Goal: Communication & Community: Connect with others

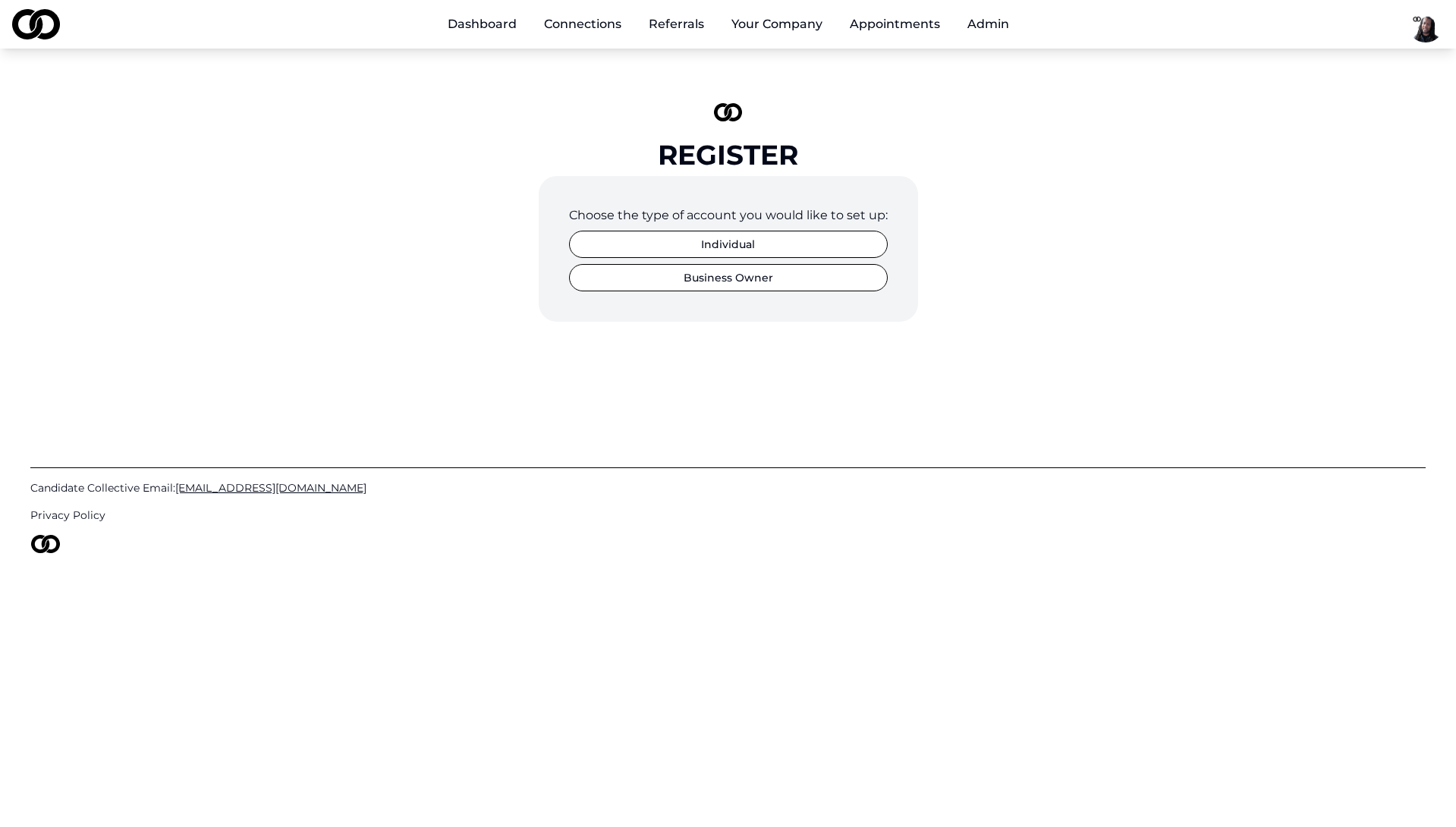
click at [39, 29] on img at bounding box center [36, 24] width 48 height 31
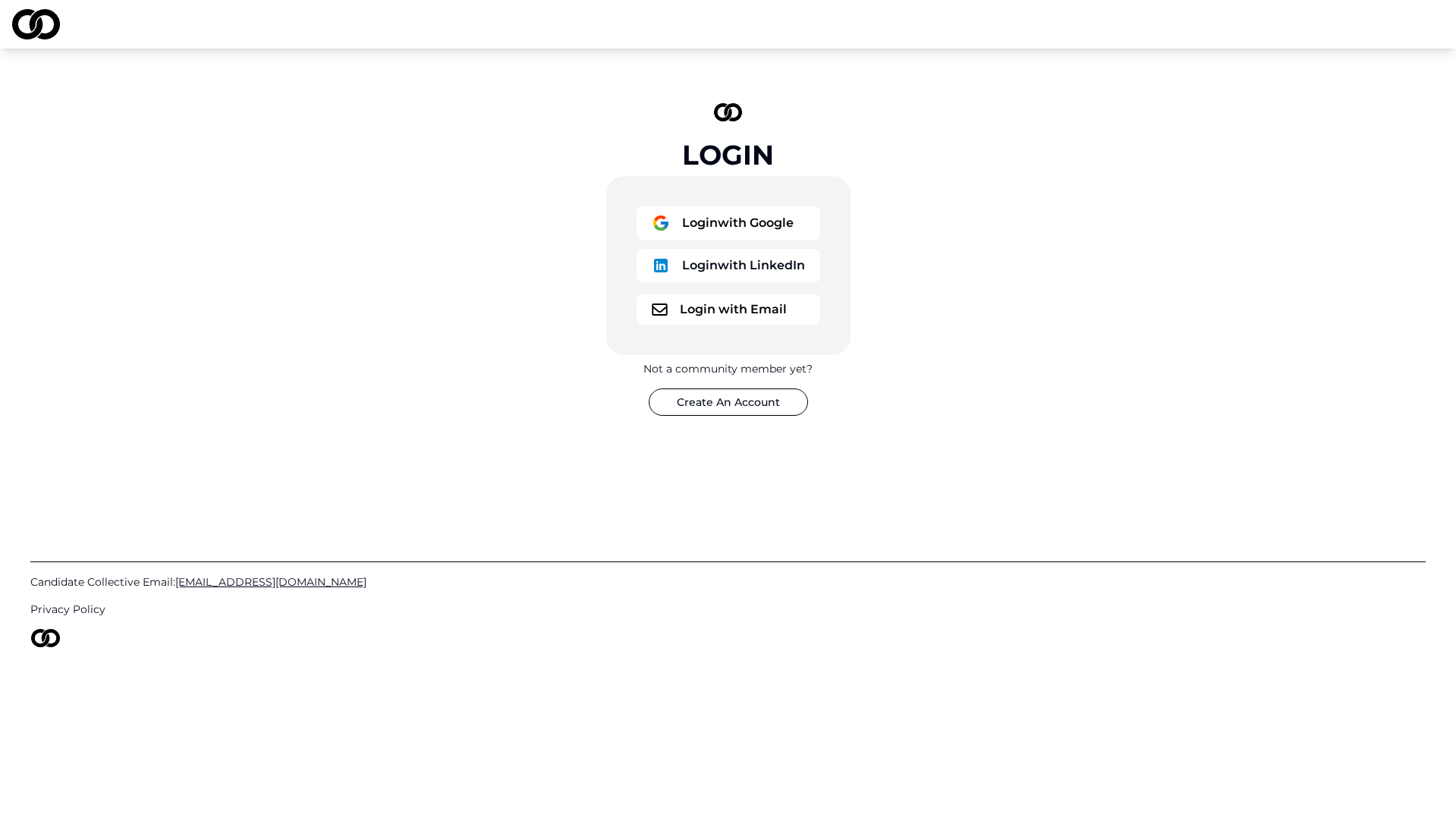
click at [686, 231] on button "Login with Google" at bounding box center [728, 223] width 183 height 34
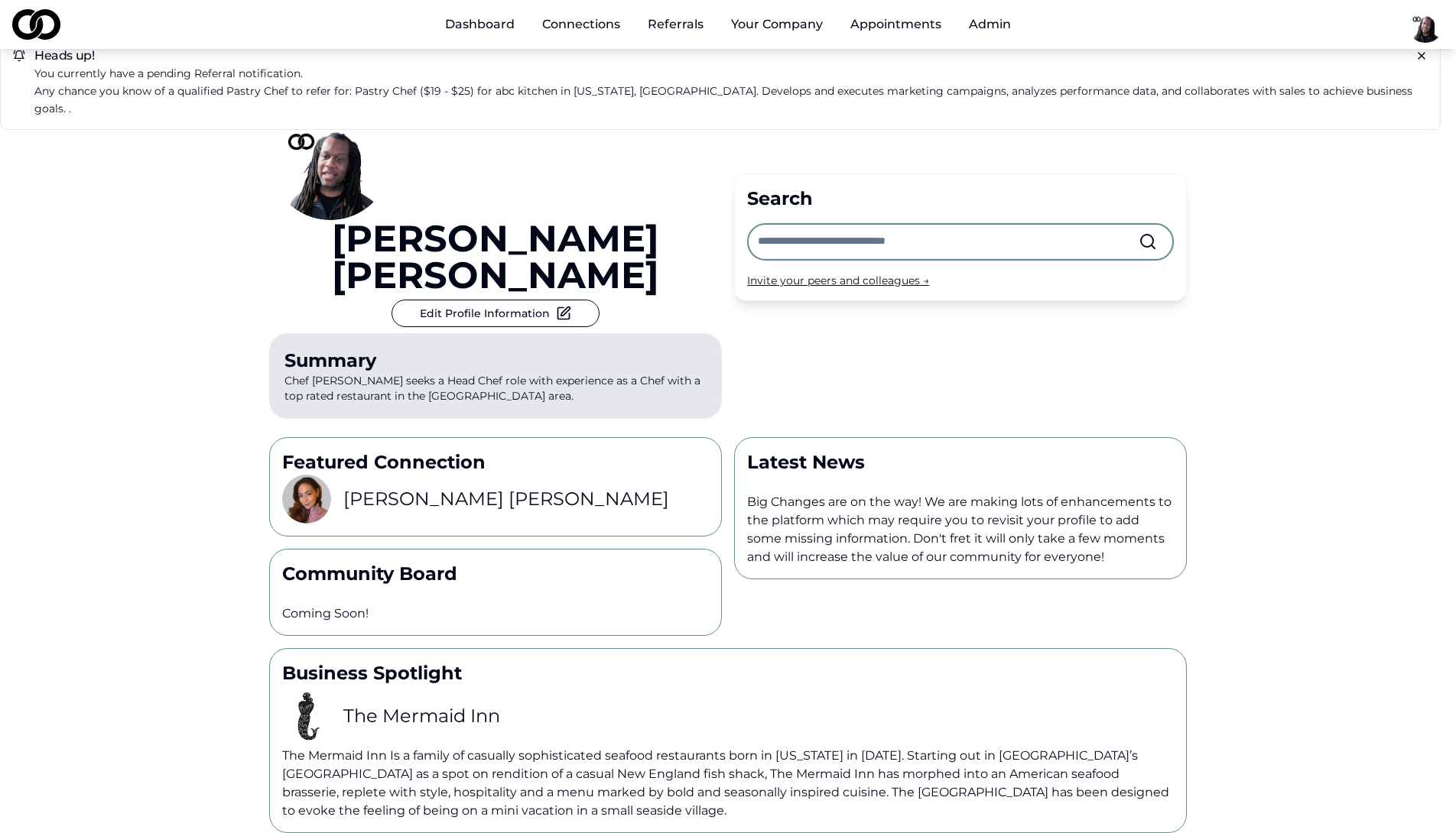
click at [854, 225] on input "text" at bounding box center [948, 241] width 380 height 34
type input "******"
click at [851, 282] on span "Candidate Collective" at bounding box center [872, 277] width 110 height 15
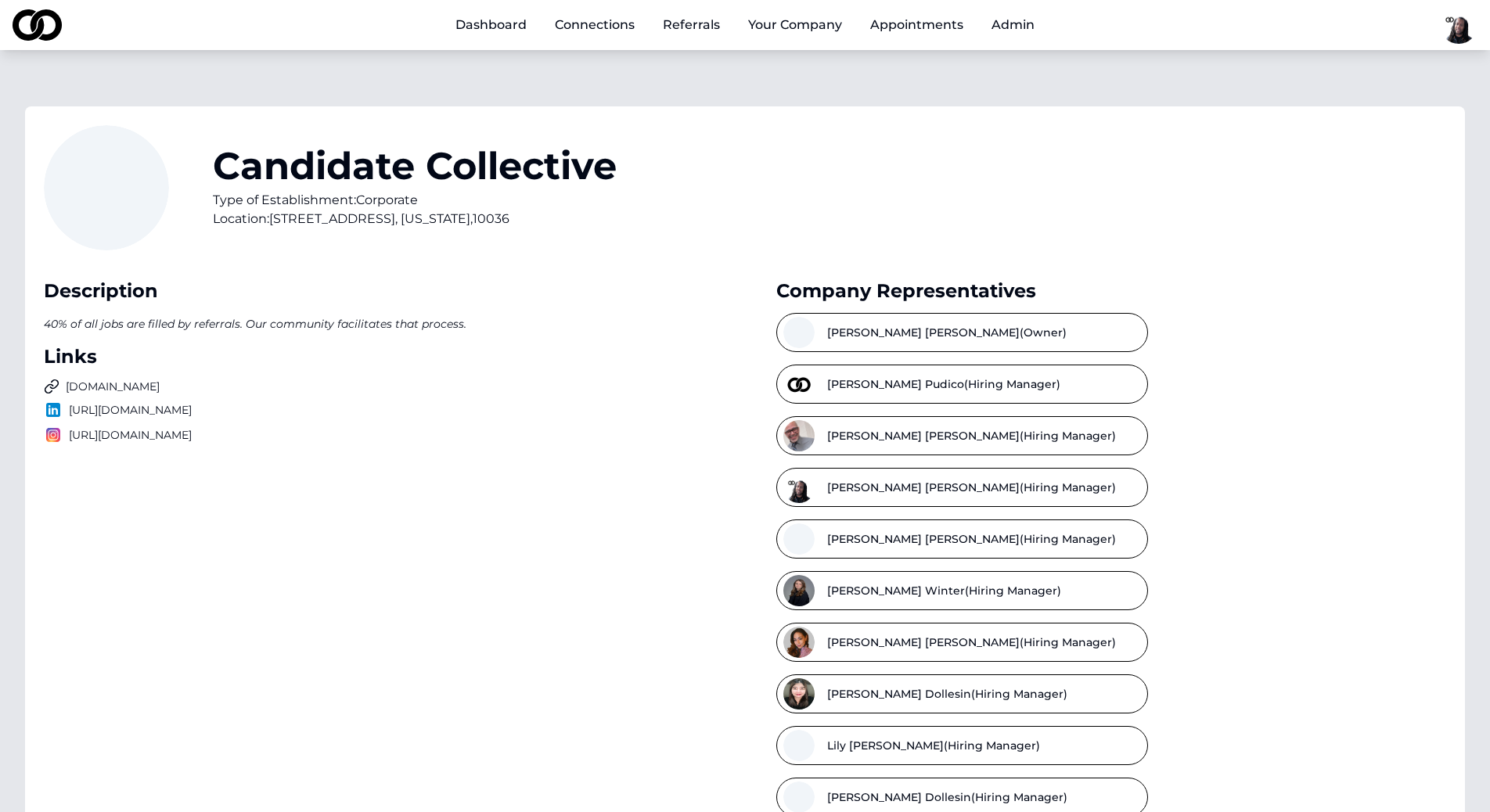
click at [683, 23] on link "Referrals" at bounding box center [691, 25] width 82 height 31
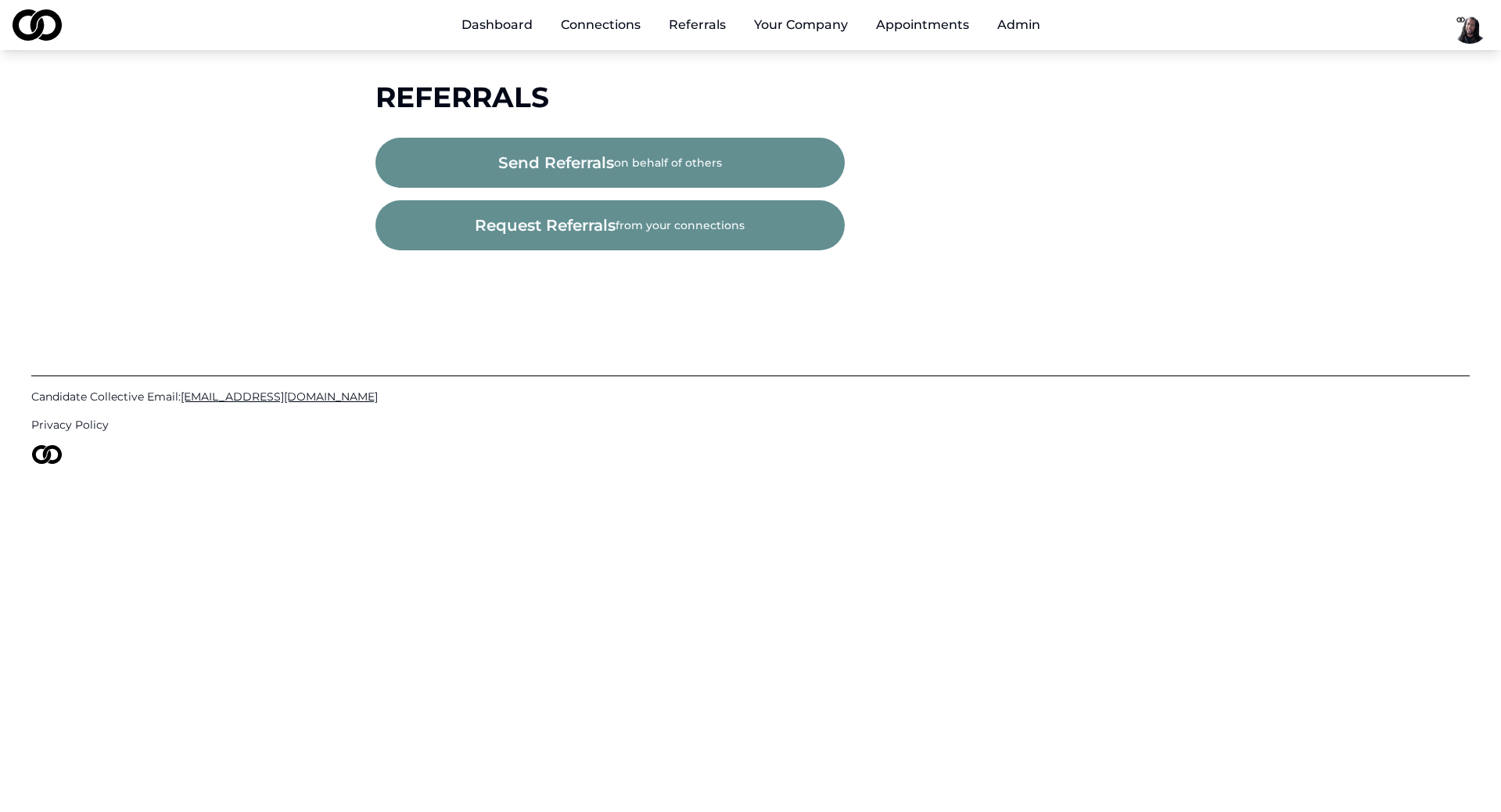
click at [623, 161] on button "send referrals on behalf of others" at bounding box center [610, 163] width 469 height 50
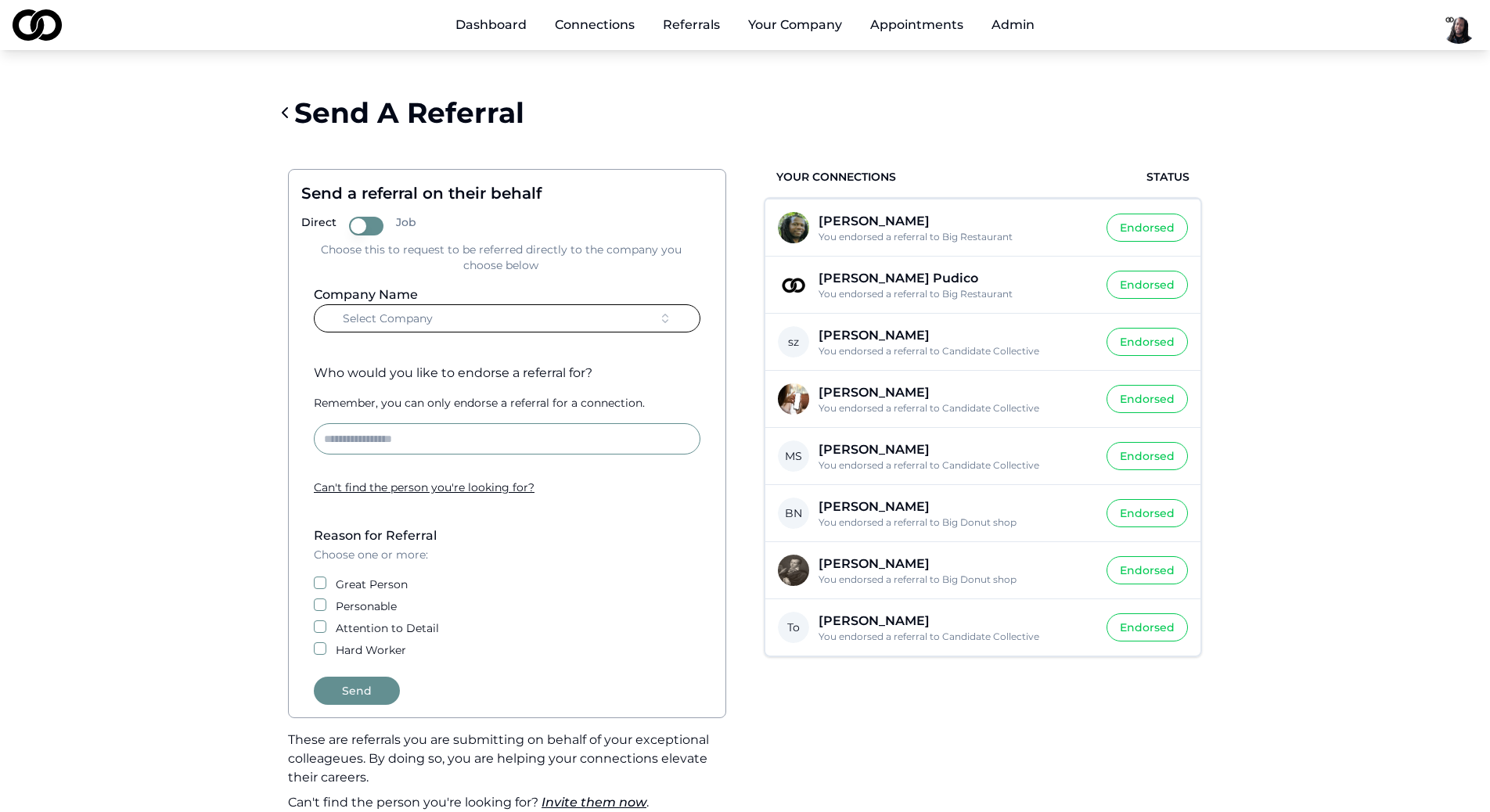
click at [492, 328] on button "Select Company" at bounding box center [506, 318] width 387 height 28
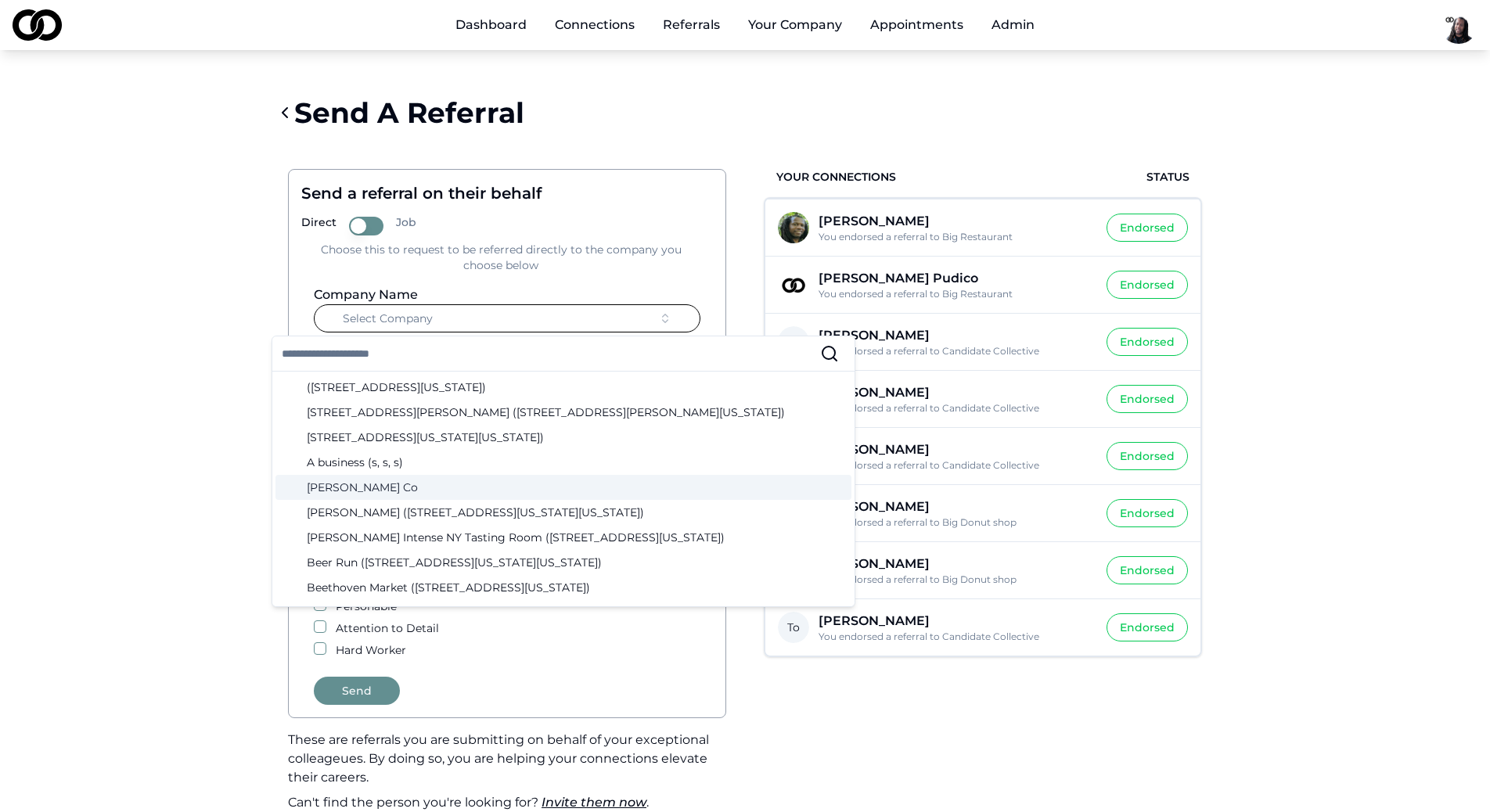
drag, startPoint x: 84, startPoint y: 421, endPoint x: 108, endPoint y: 395, distance: 35.4
click at [85, 421] on main "Send A Referral Send a referral on their behalf Direct Job Choose this to reque…" at bounding box center [745, 453] width 1490 height 743
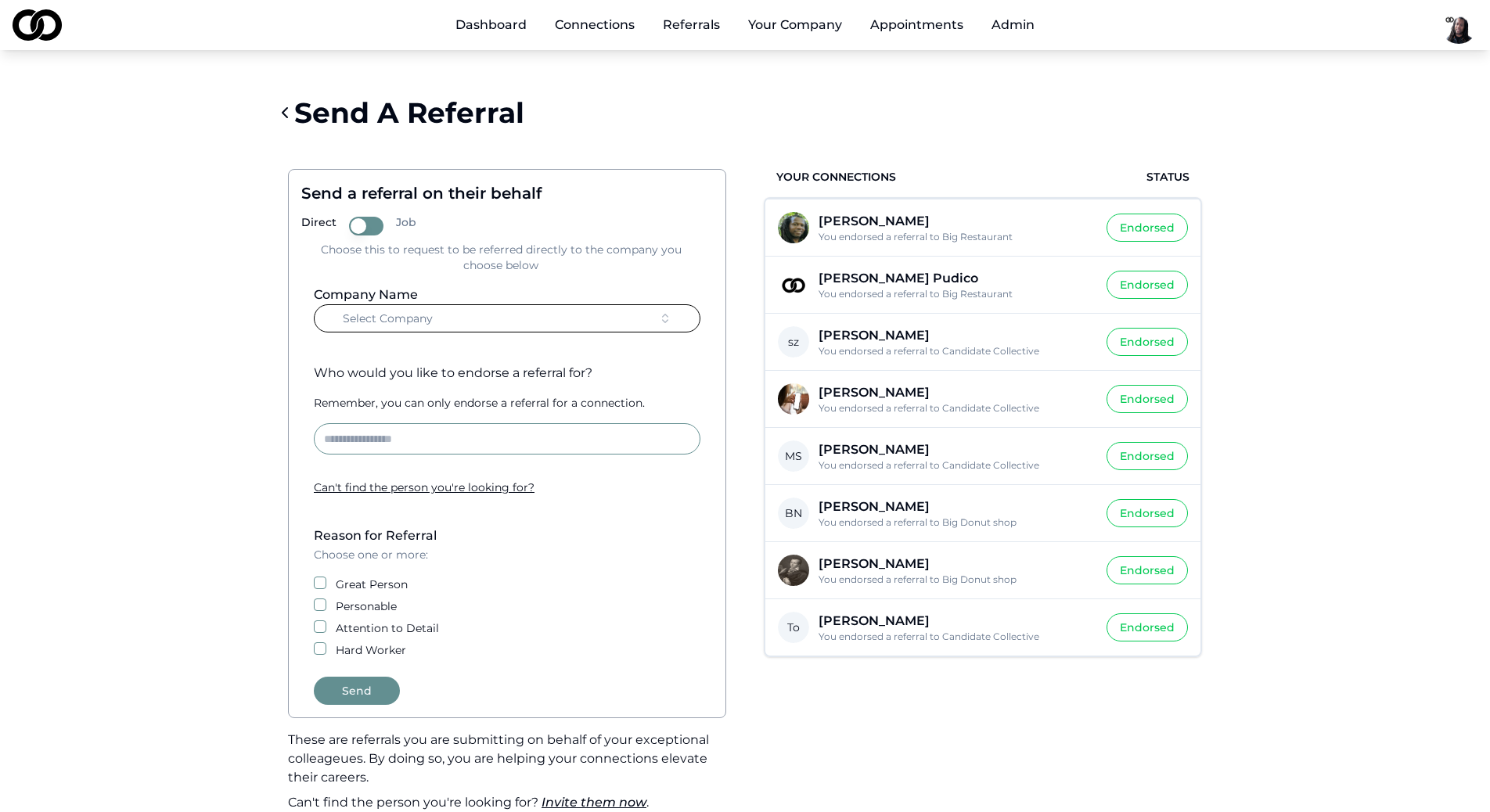
click at [486, 324] on button "Select Company" at bounding box center [506, 318] width 387 height 28
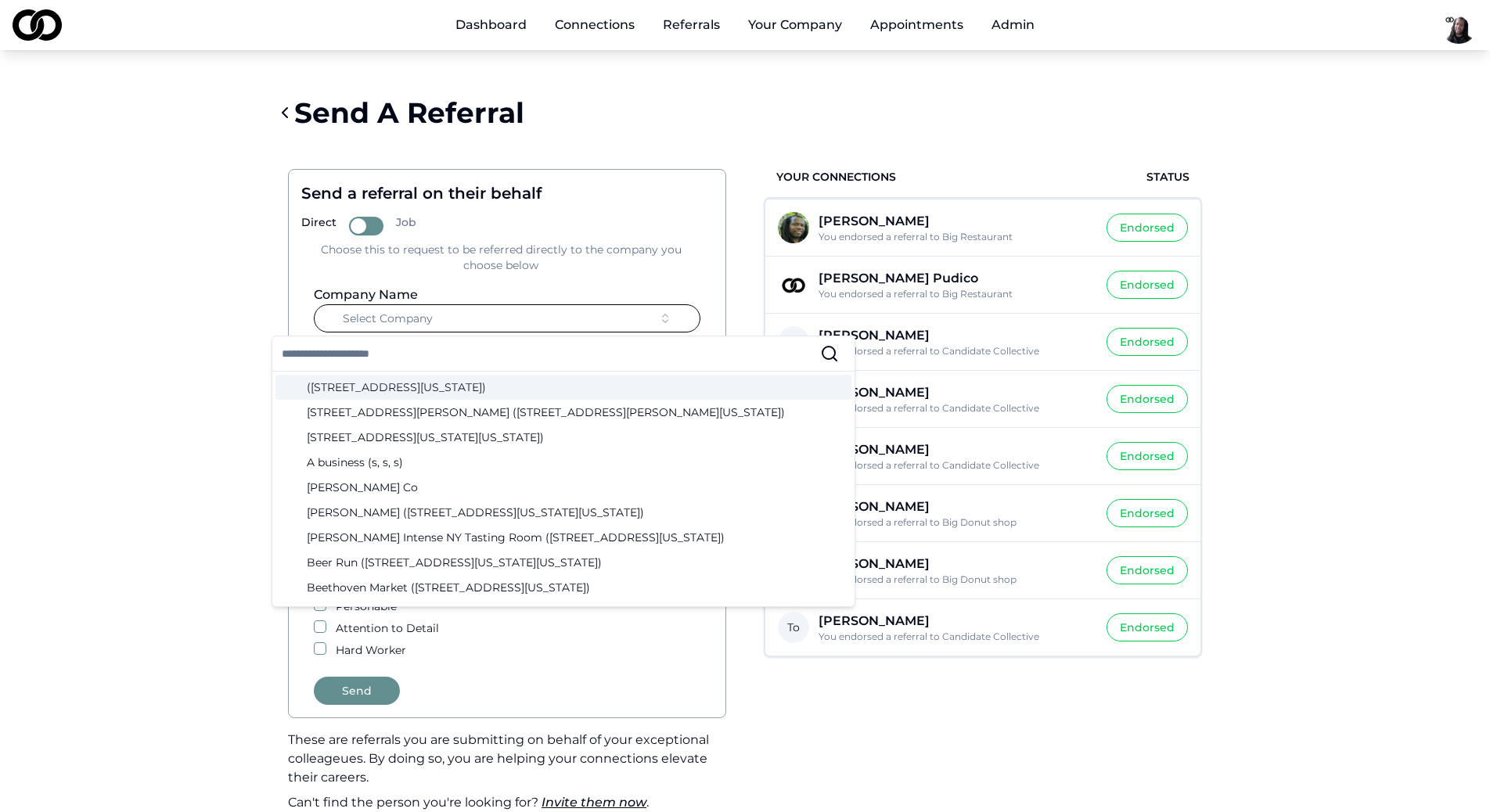
click at [215, 379] on main "Send A Referral Send a referral on their behalf Direct Job Choose this to reque…" at bounding box center [745, 453] width 1490 height 743
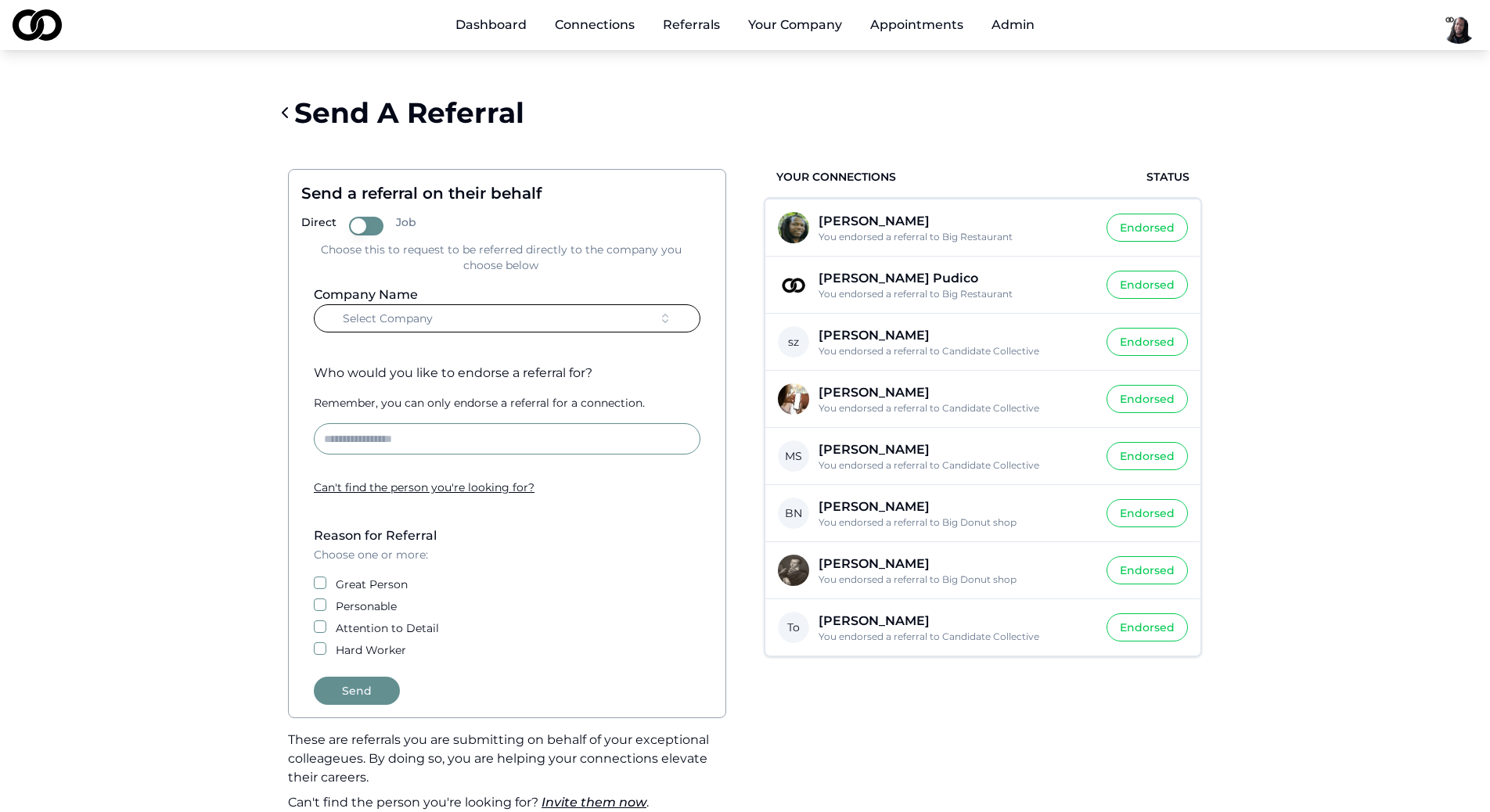
click at [86, 412] on main "Send A Referral Send a referral on their behalf Direct Job Choose this to reque…" at bounding box center [745, 453] width 1490 height 743
click at [586, 23] on link "Connections" at bounding box center [594, 25] width 105 height 31
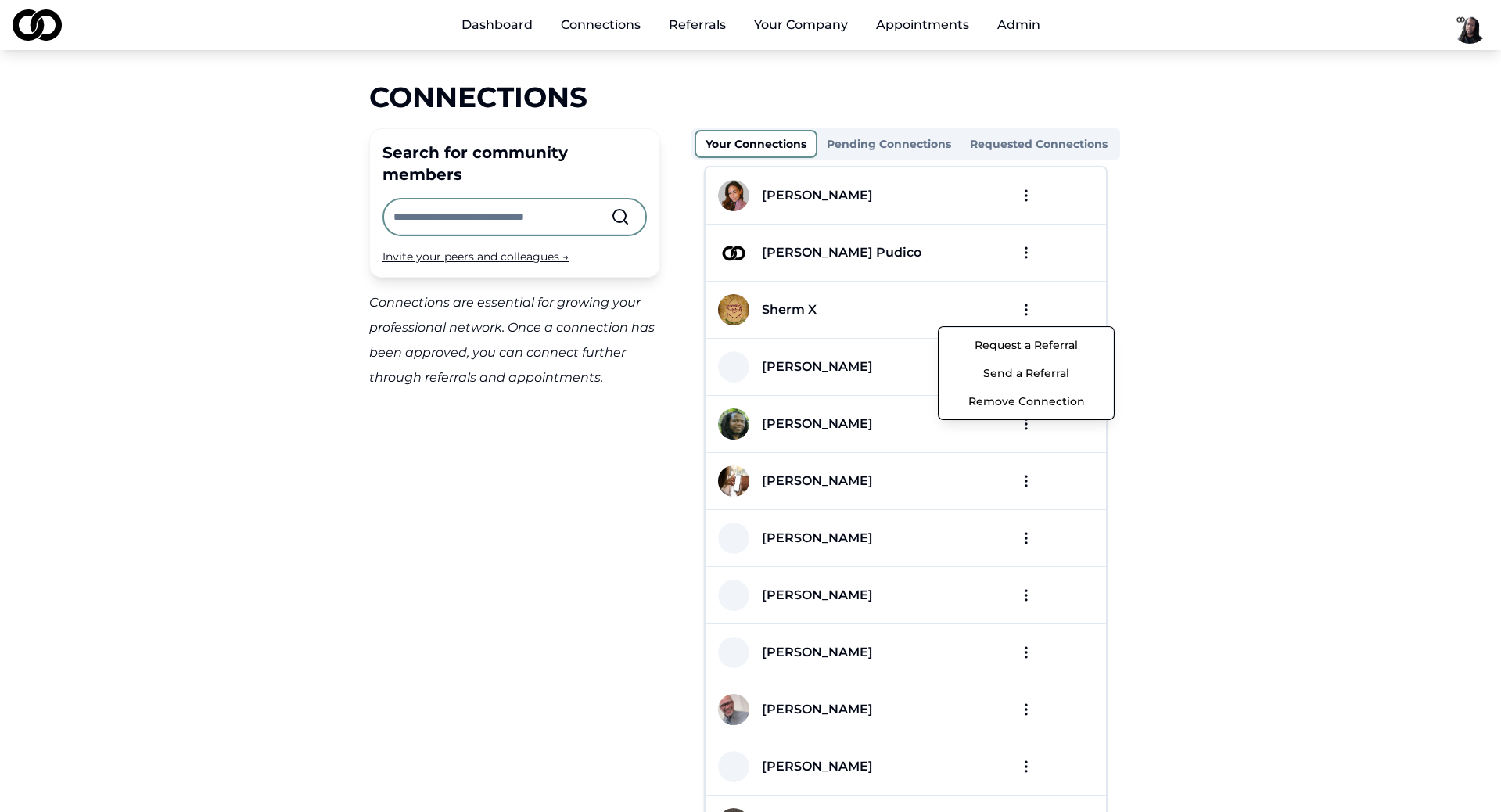
click at [1021, 303] on html "Dashboard Connections Referrals Your Company Appointments Admin Connections Sea…" at bounding box center [750, 406] width 1501 height 812
click at [1008, 374] on button "Send a Referral" at bounding box center [1025, 373] width 167 height 28
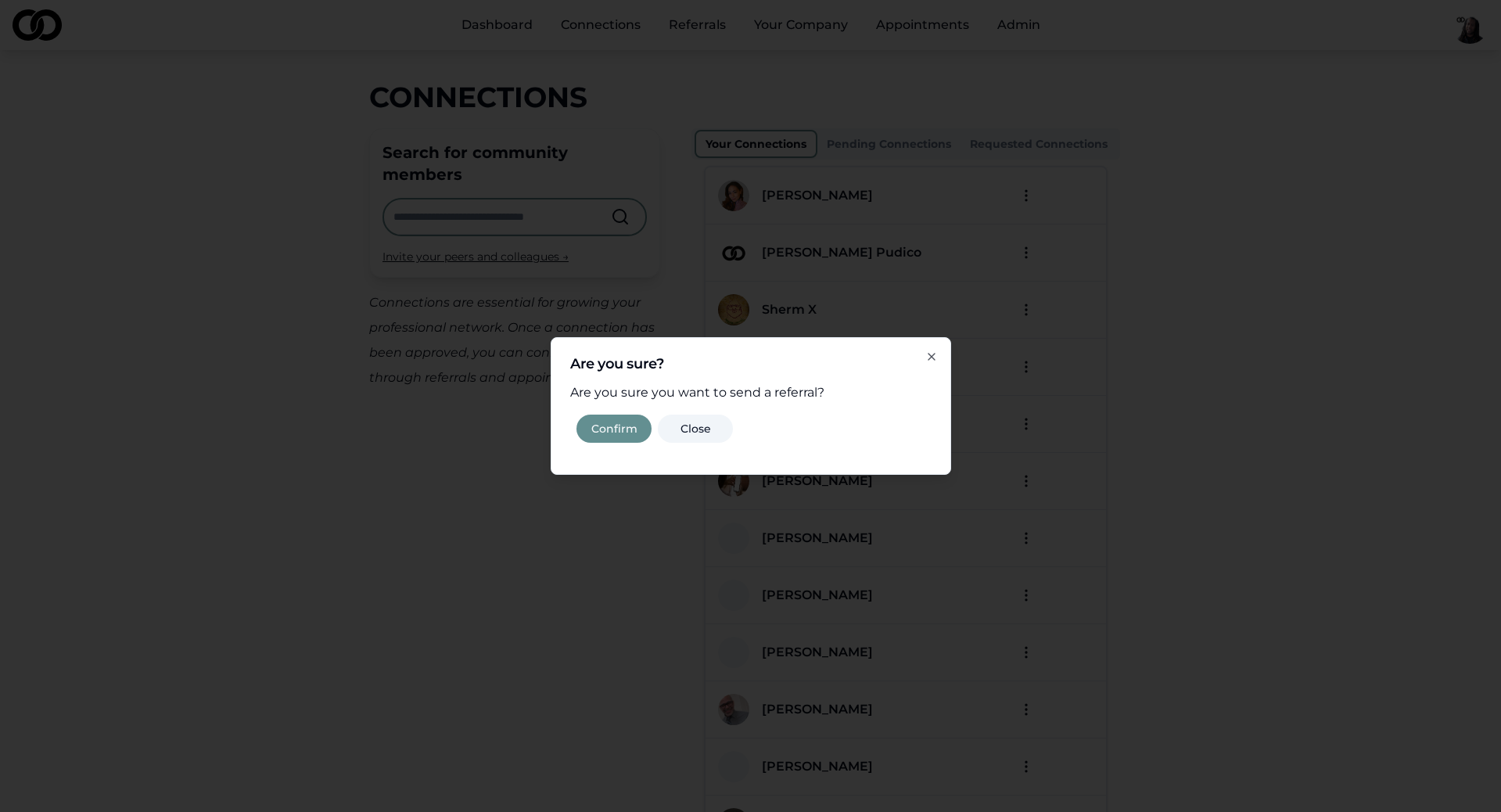
click at [608, 433] on button "Confirm" at bounding box center [614, 428] width 75 height 28
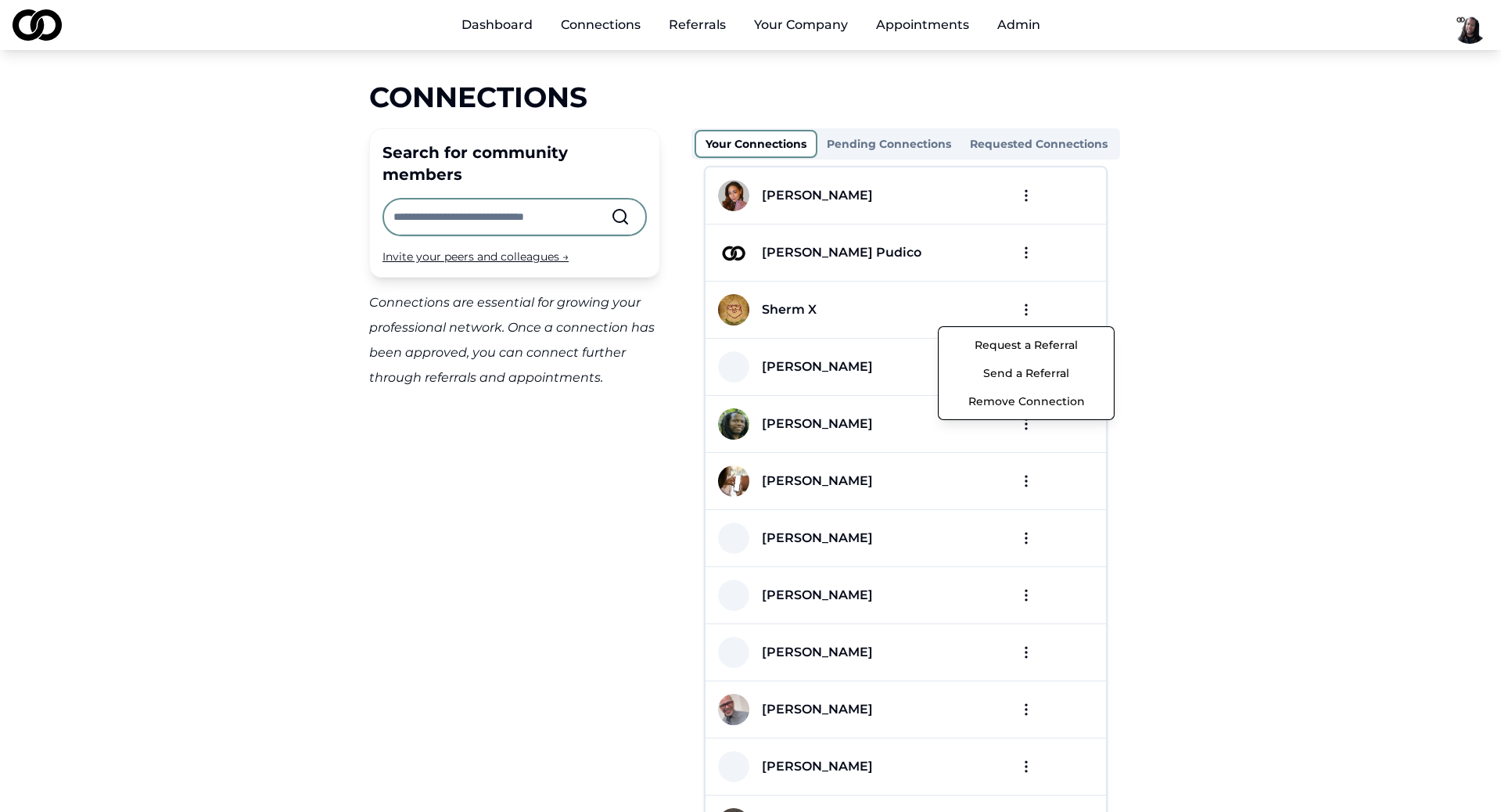
click at [1027, 306] on html "Dashboard Connections Referrals Your Company Appointments Admin Connections Sea…" at bounding box center [750, 406] width 1501 height 812
click at [1038, 375] on button "Send a Referral" at bounding box center [1025, 373] width 167 height 28
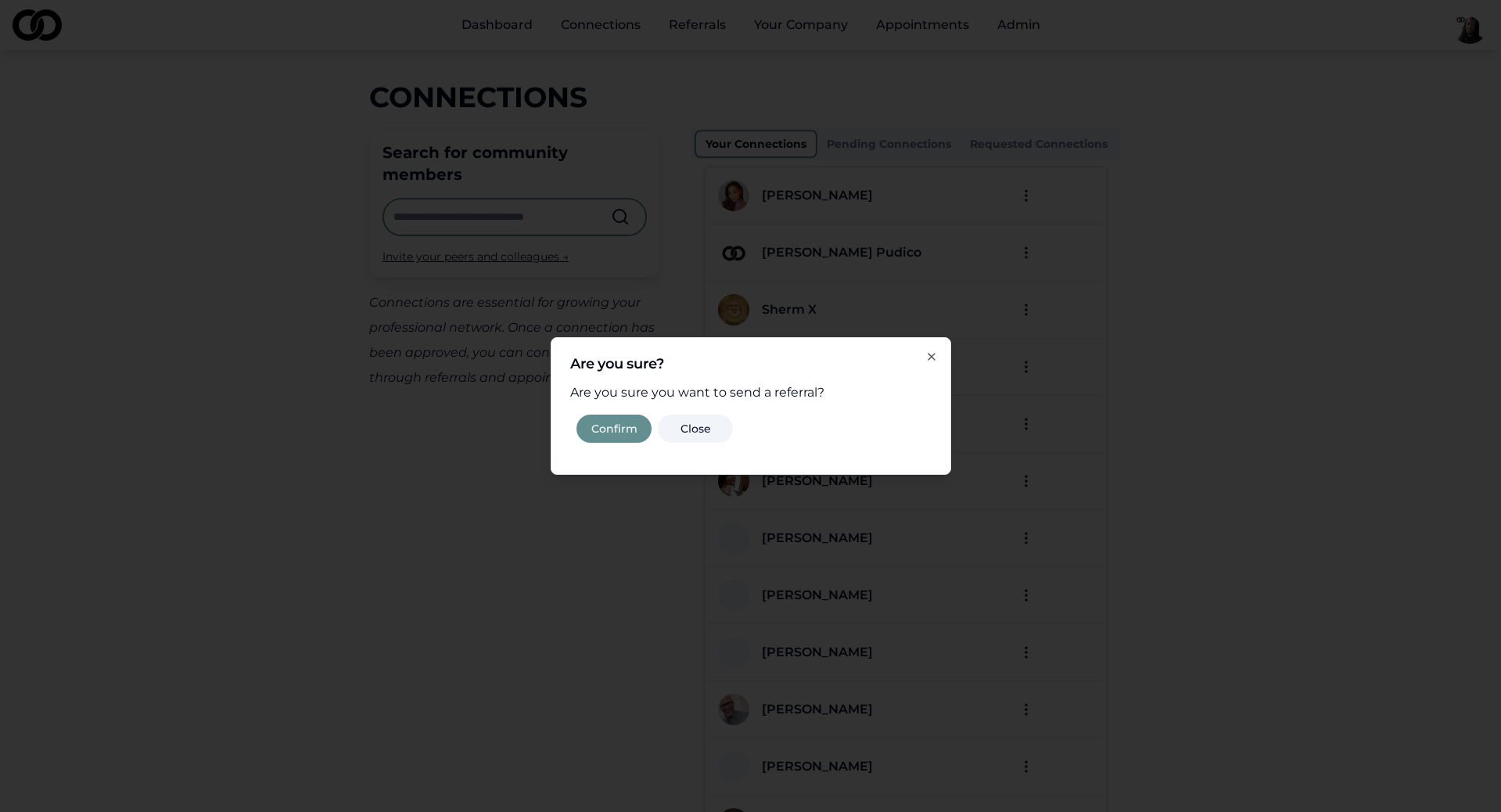
click at [930, 358] on icon "button" at bounding box center [932, 357] width 13 height 13
drag, startPoint x: 931, startPoint y: 356, endPoint x: 958, endPoint y: 343, distance: 30.0
click at [932, 356] on icon "button" at bounding box center [932, 357] width 6 height 6
click at [697, 428] on button "Close" at bounding box center [695, 428] width 75 height 28
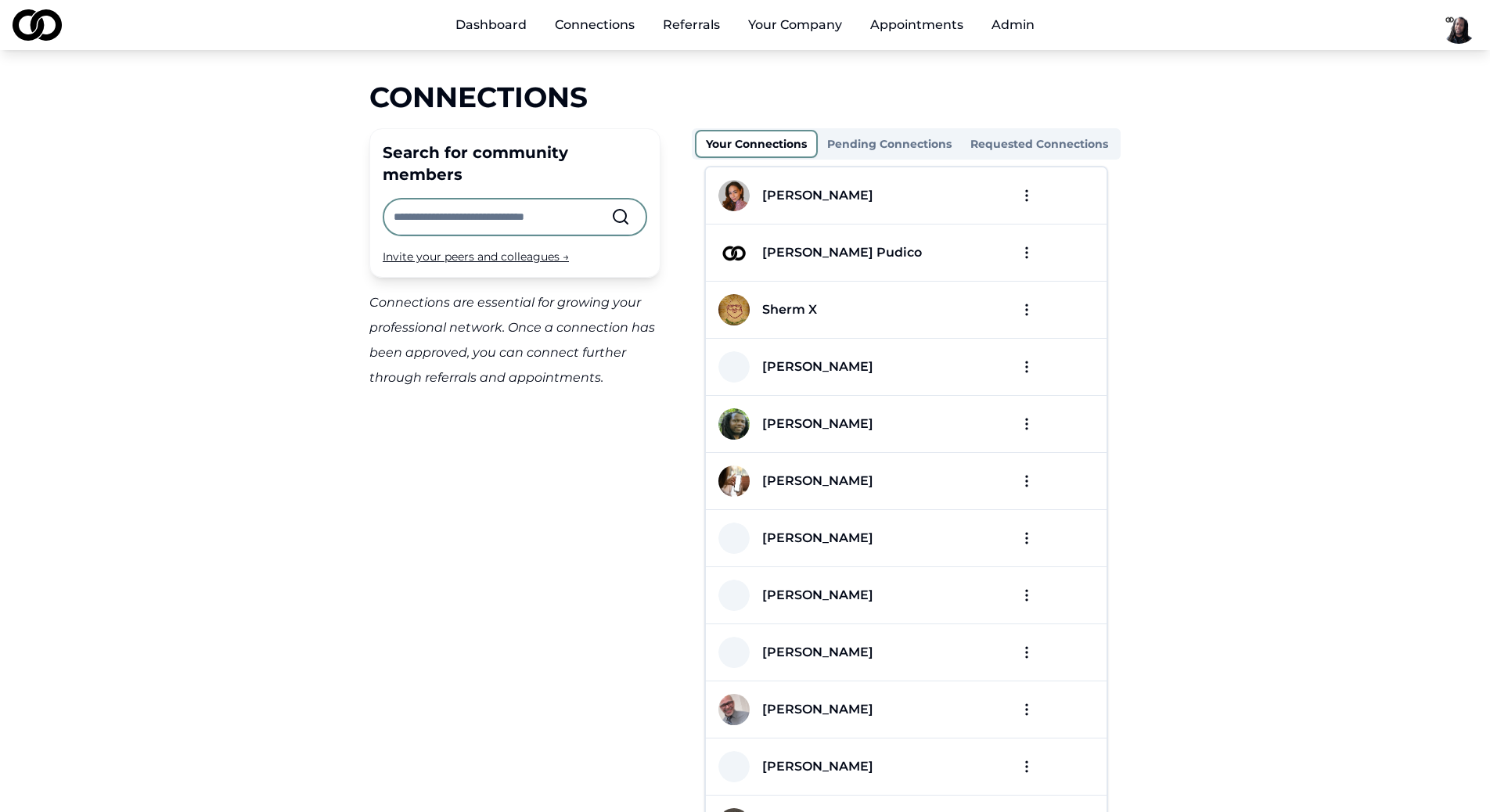
click at [1023, 314] on html "Dashboard Connections Referrals Your Company Appointments Admin Connections Sea…" at bounding box center [745, 406] width 1490 height 812
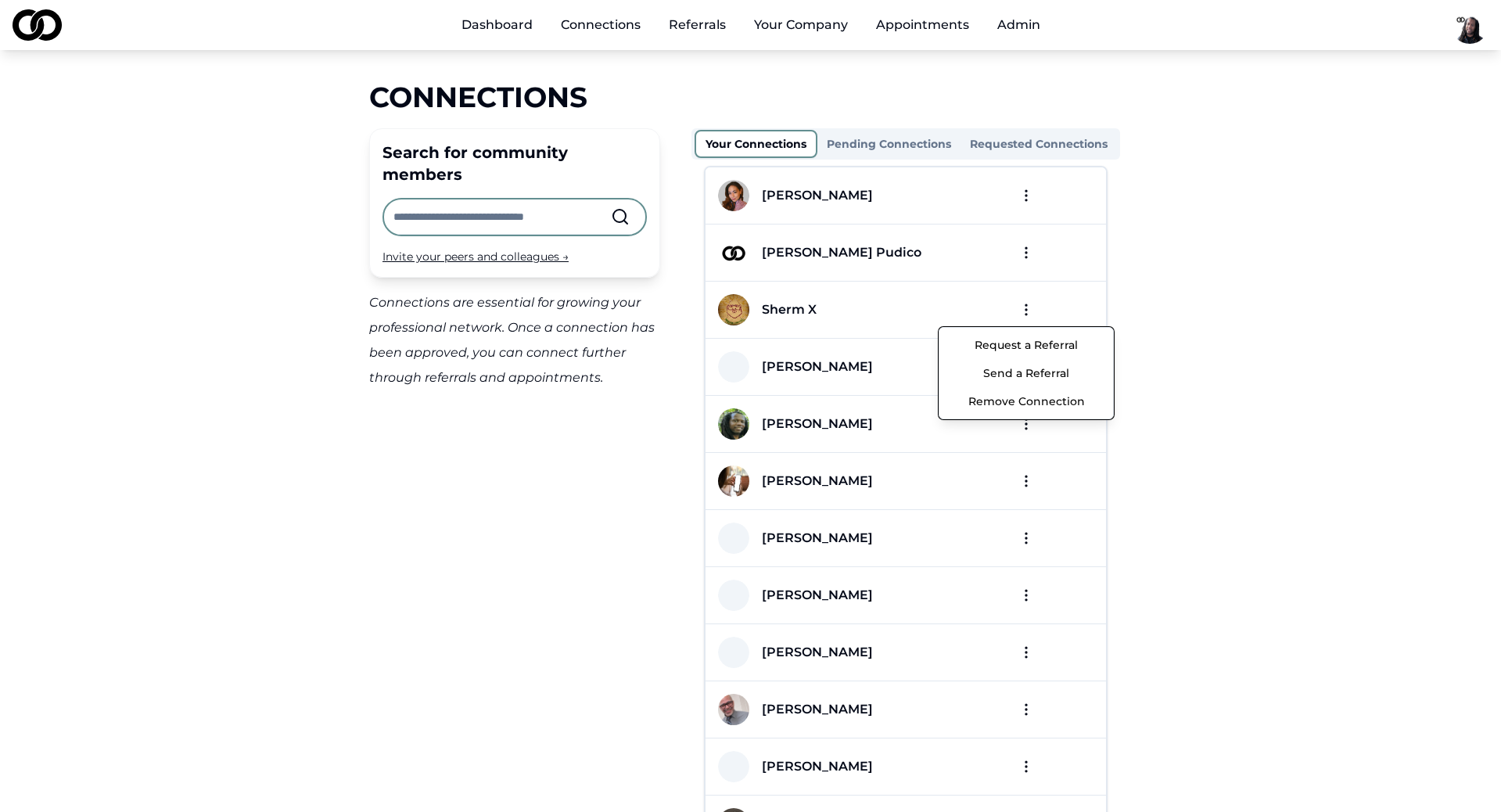
click at [1027, 350] on button "Request a Referral" at bounding box center [1025, 345] width 167 height 28
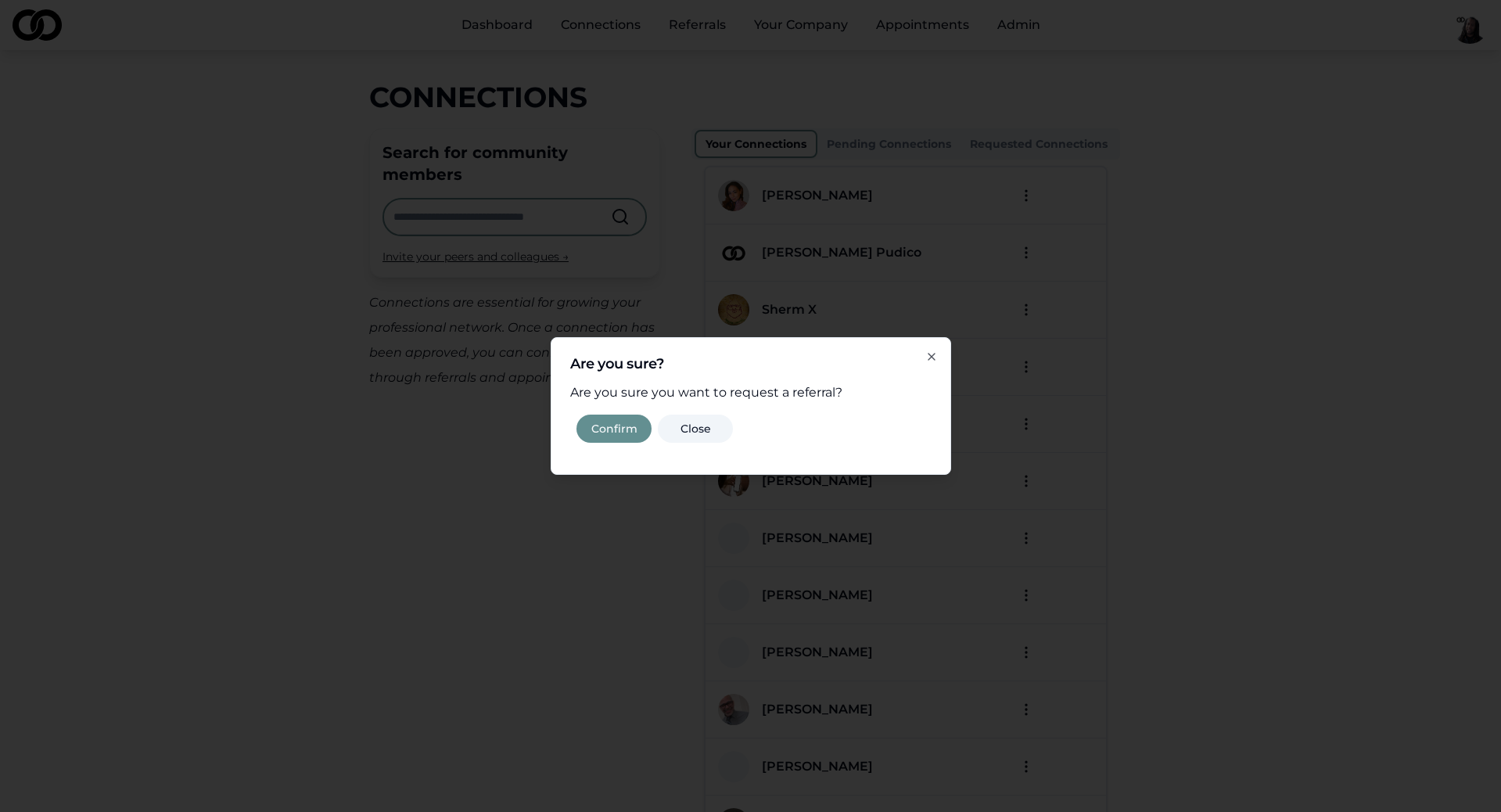
click at [702, 424] on button "Close" at bounding box center [695, 428] width 75 height 28
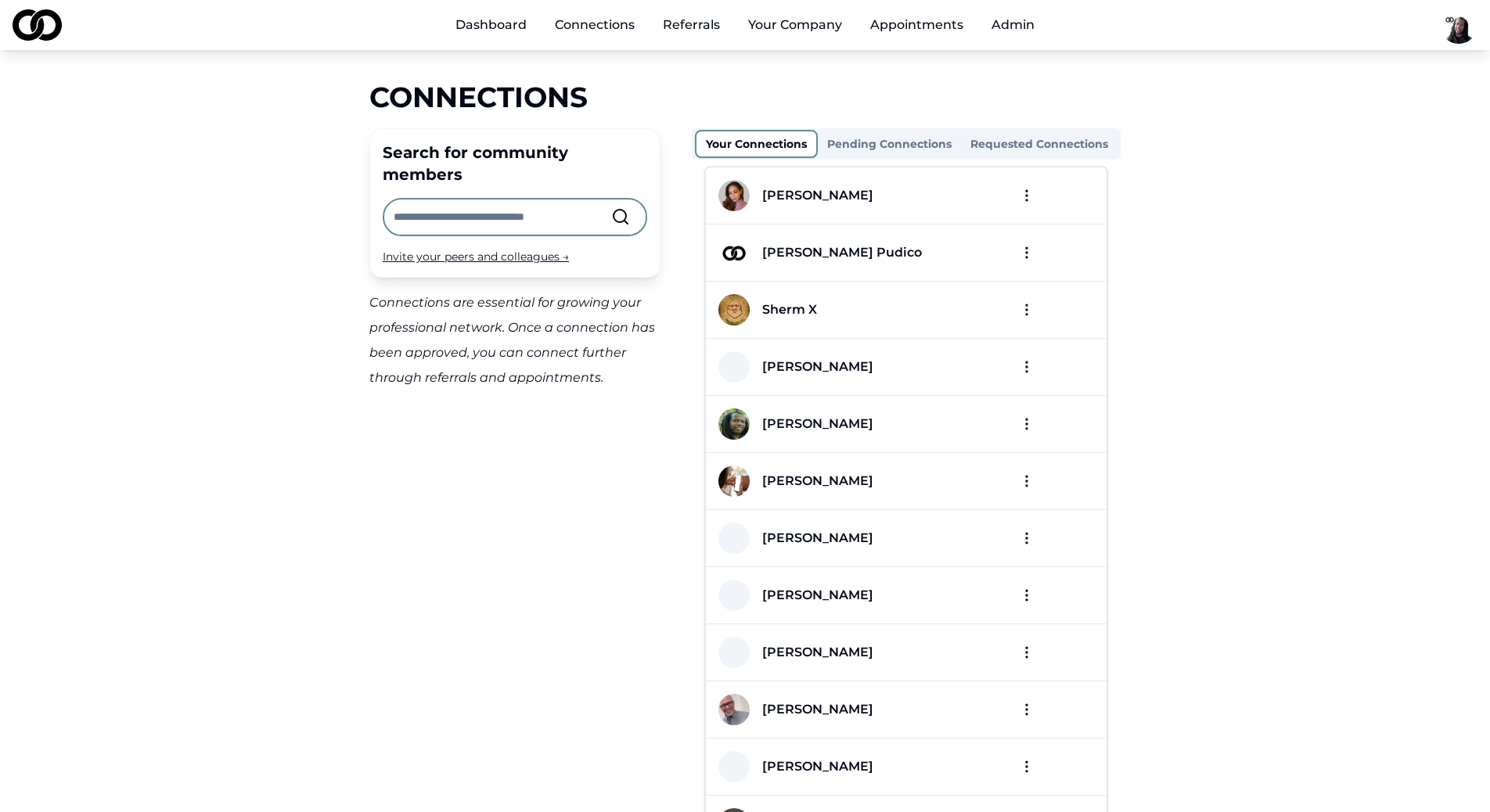
click at [1032, 312] on html "Dashboard Connections Referrals Your Company Appointments Admin Connections Sea…" at bounding box center [745, 406] width 1490 height 812
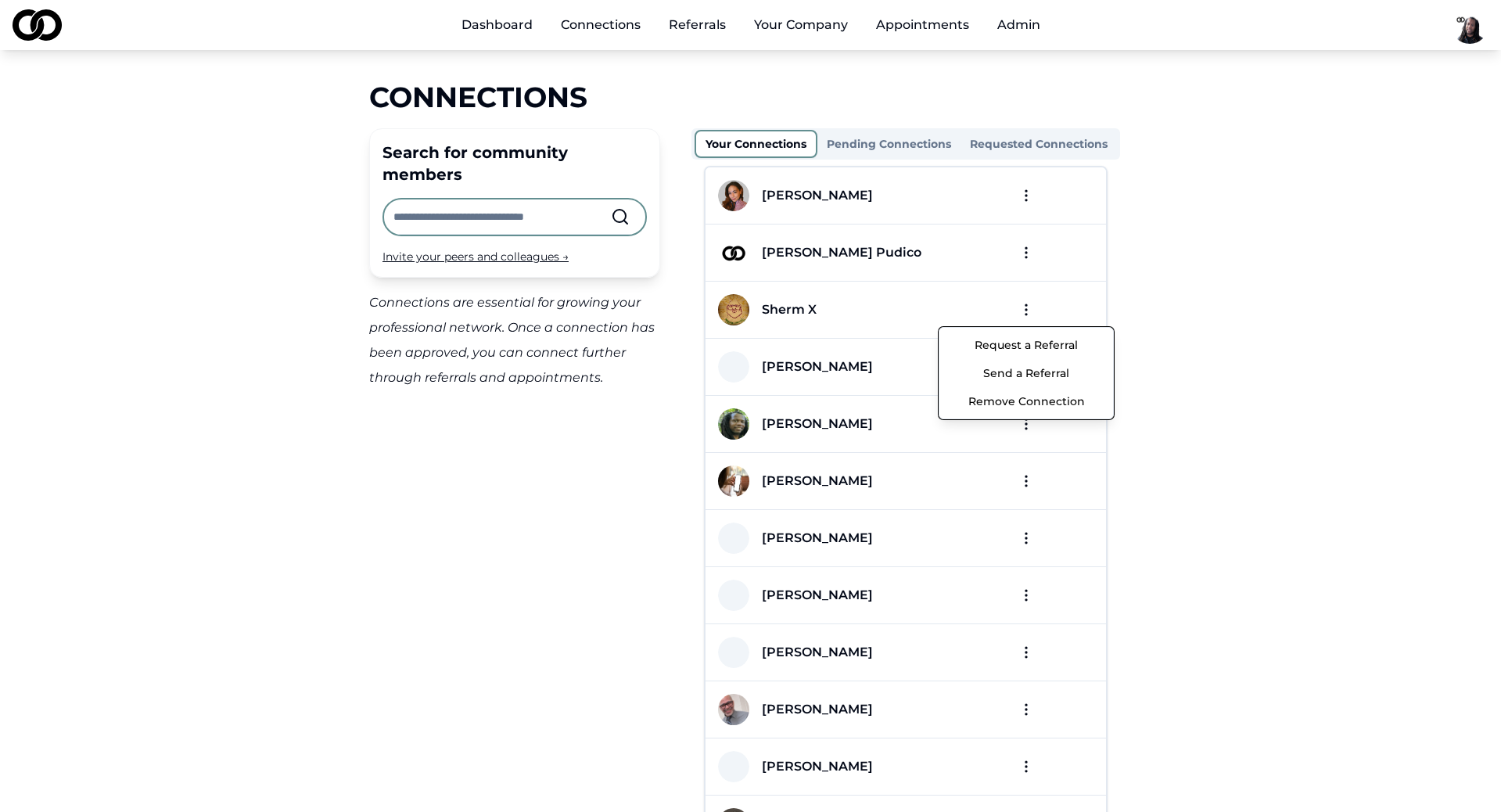
click at [1193, 368] on html "Dashboard Connections Referrals Your Company Appointments Admin Connections Sea…" at bounding box center [750, 406] width 1501 height 812
